Goal: Find specific page/section: Find specific page/section

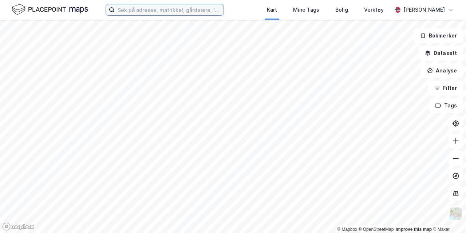
click at [177, 8] on input at bounding box center [169, 9] width 109 height 11
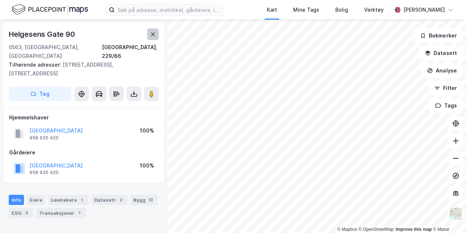
click at [154, 36] on icon at bounding box center [153, 34] width 6 height 6
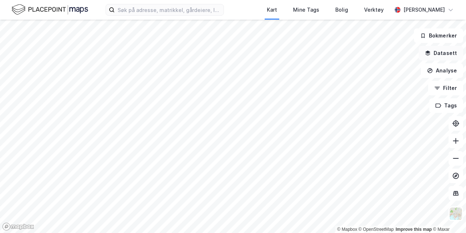
click at [448, 55] on button "Datasett" at bounding box center [441, 53] width 44 height 15
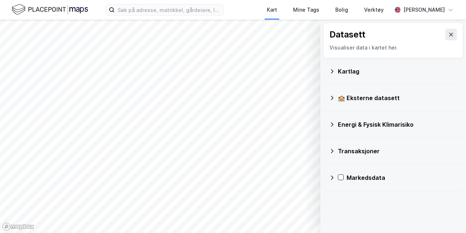
click at [353, 74] on div "Kartlag" at bounding box center [397, 71] width 119 height 9
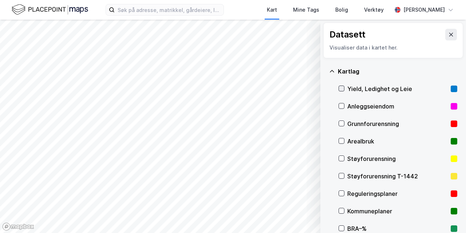
click at [343, 89] on icon at bounding box center [341, 88] width 5 height 5
